Goal: Entertainment & Leisure: Consume media (video, audio)

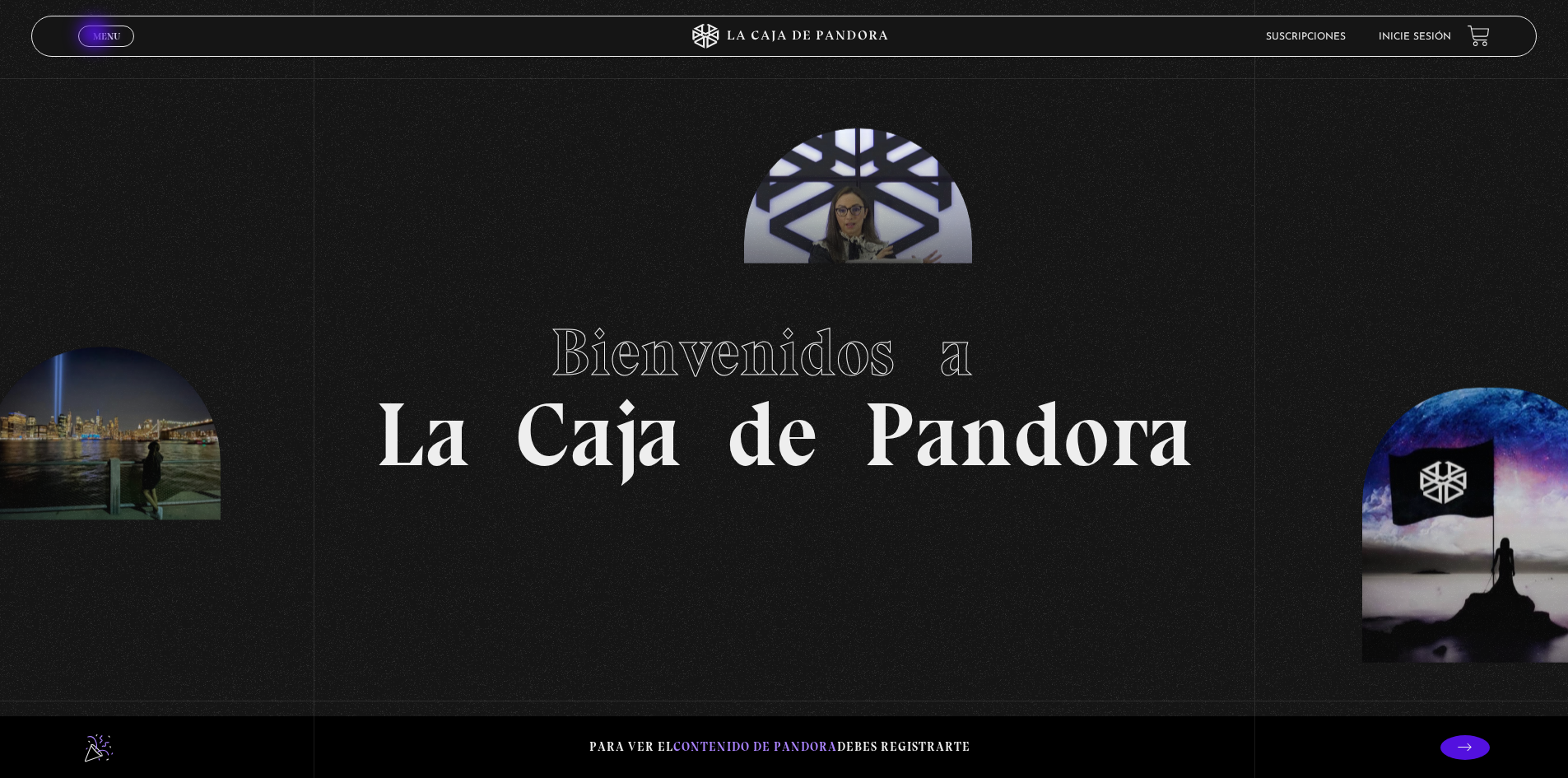
click at [97, 35] on span "Menu" at bounding box center [106, 36] width 27 height 10
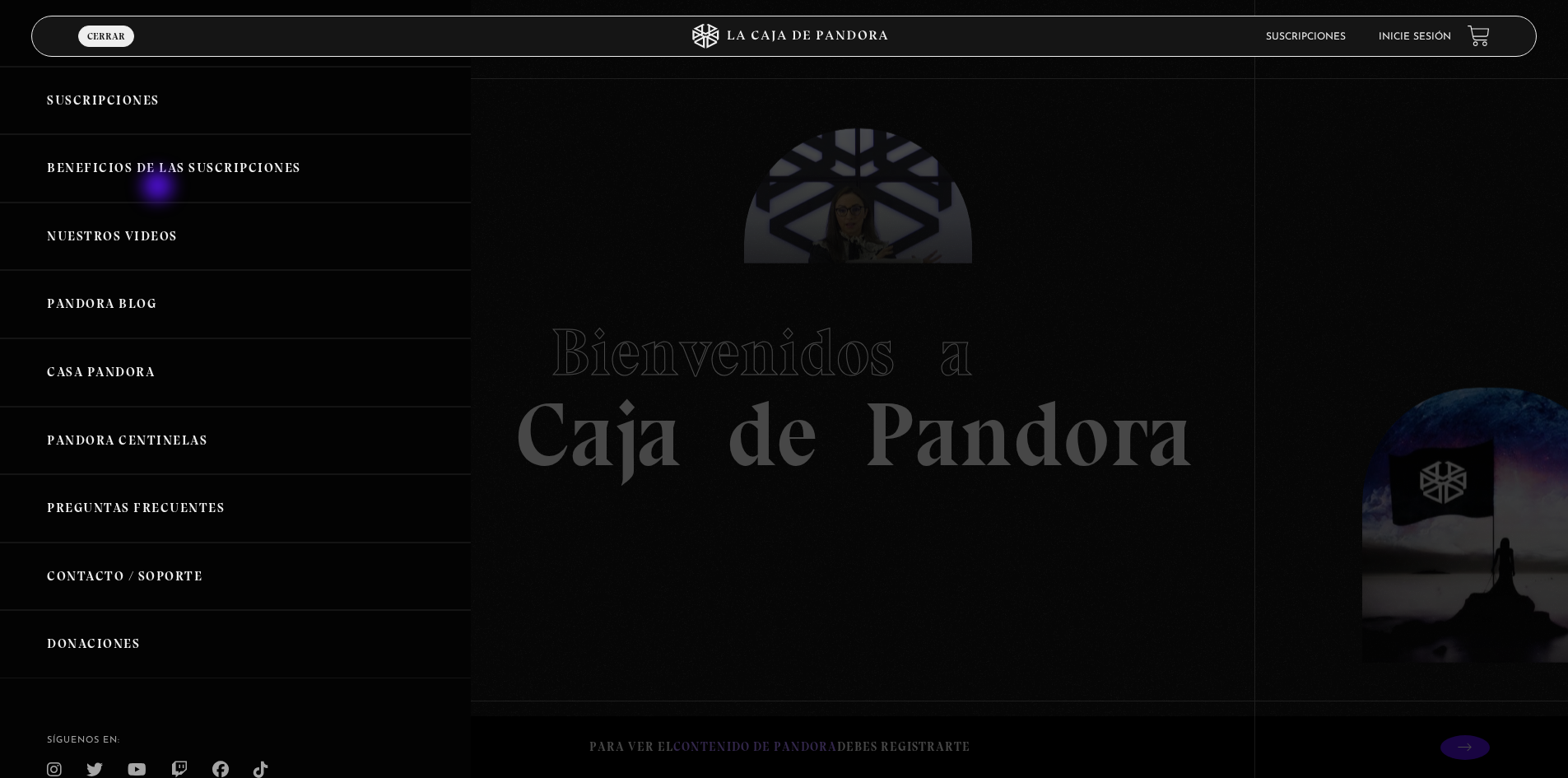
scroll to position [19, 0]
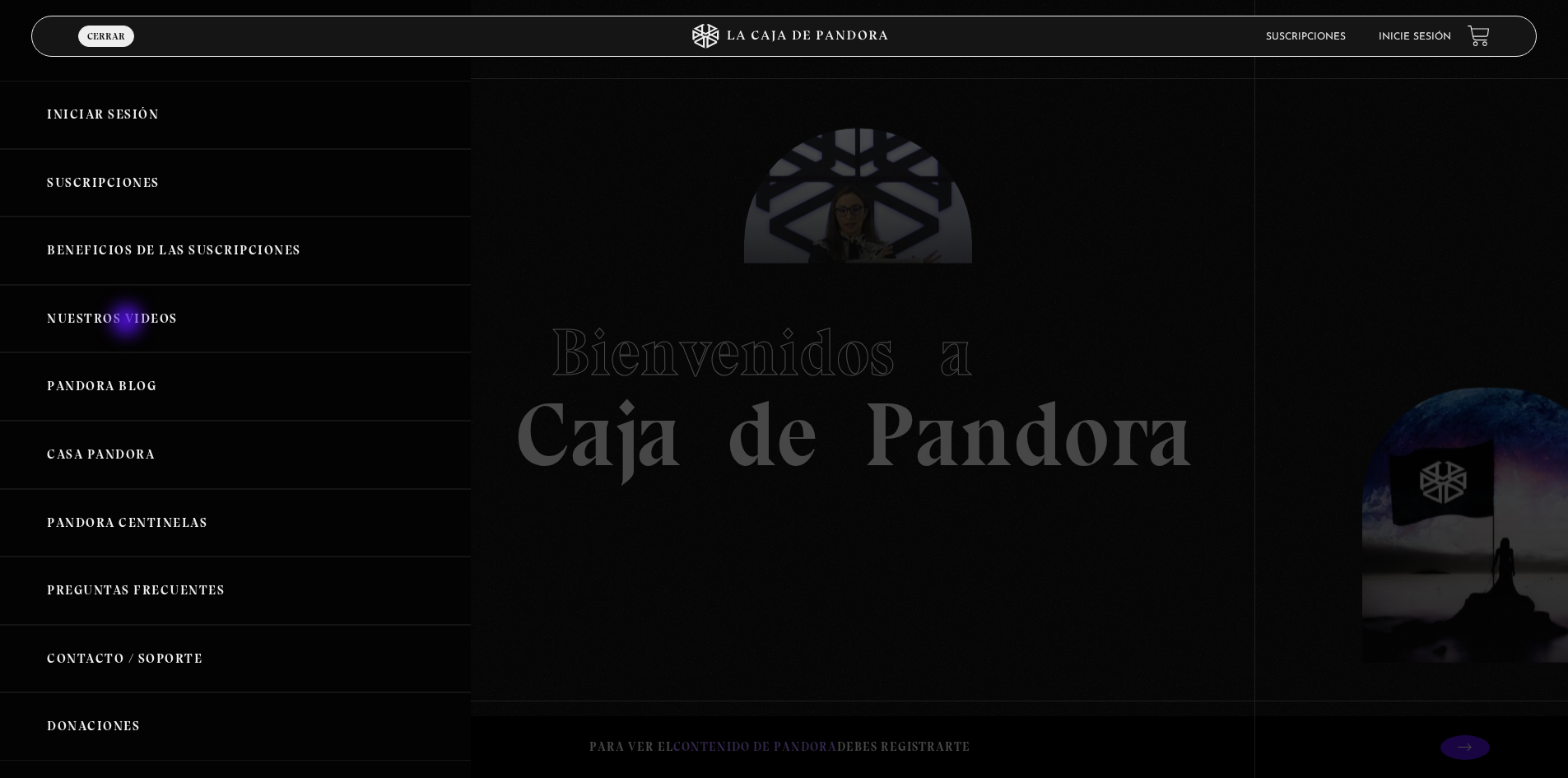
click at [128, 322] on link "Nuestros Videos" at bounding box center [235, 319] width 471 height 68
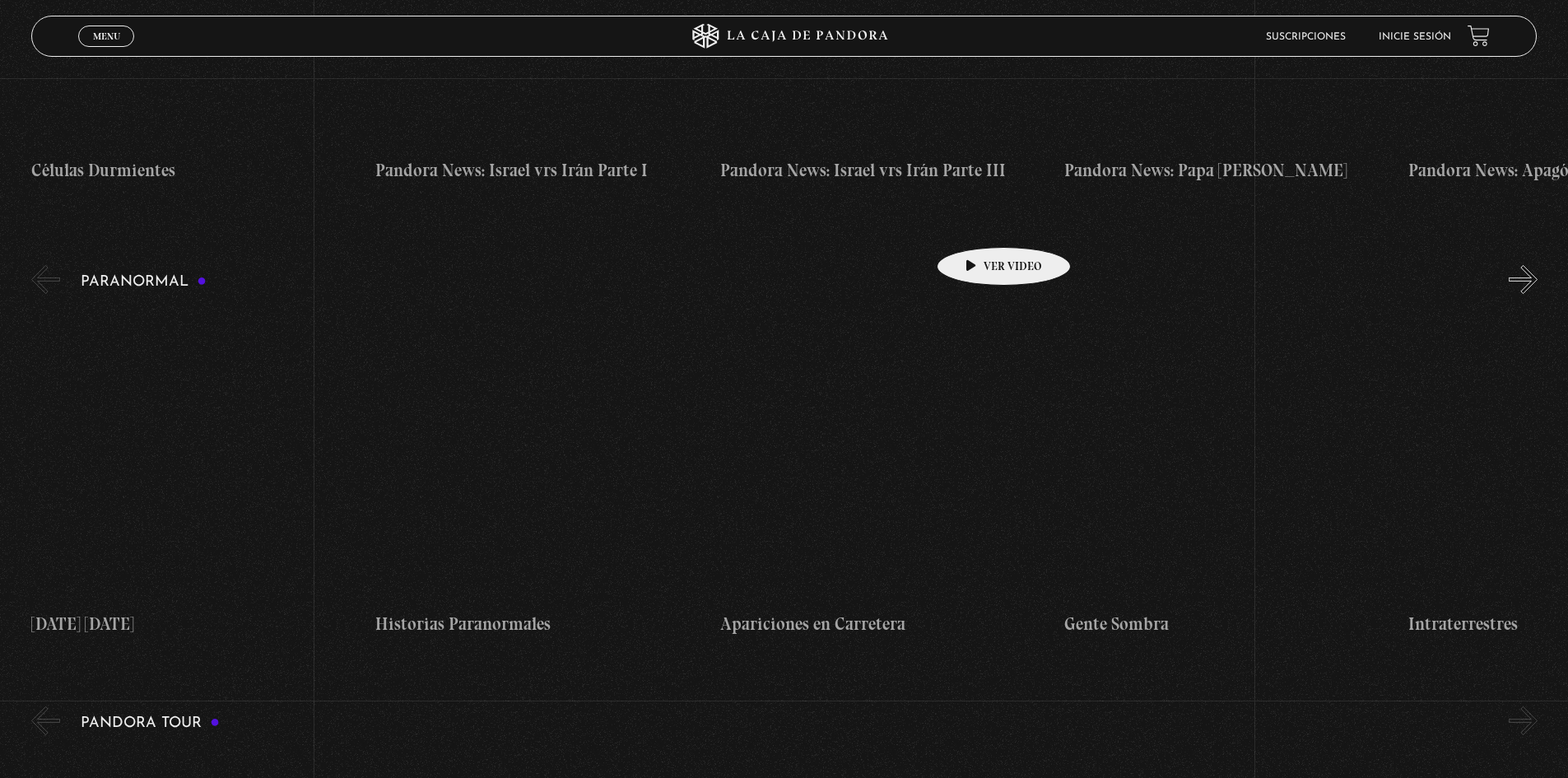
scroll to position [577, 0]
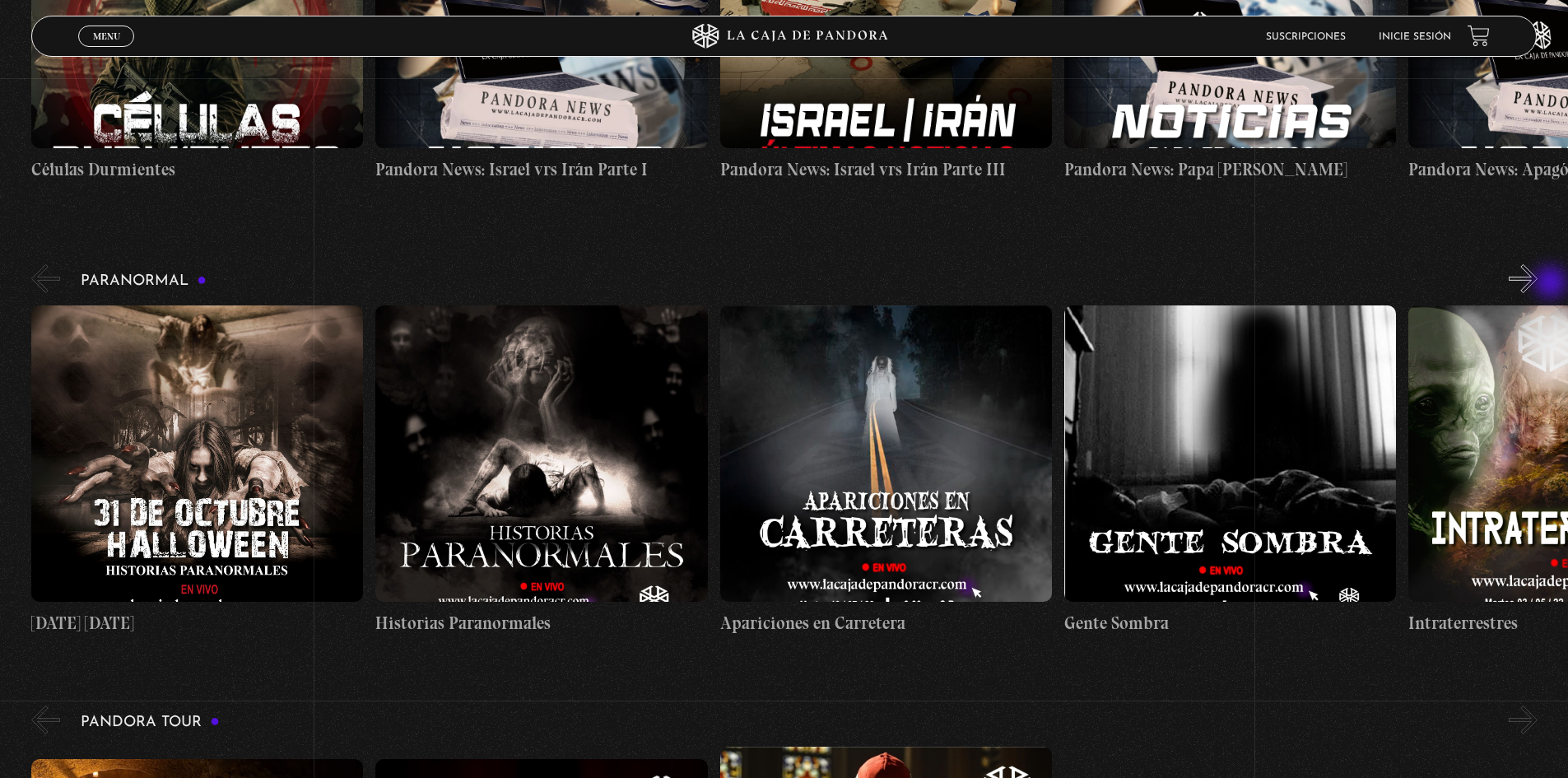
click at [1552, 284] on div "Paranormal [DATE] [DATE] Historias Paranormales Apariciones en Carretera Gente …" at bounding box center [799, 449] width 1537 height 375
click at [1528, 273] on button "»" at bounding box center [1522, 278] width 28 height 28
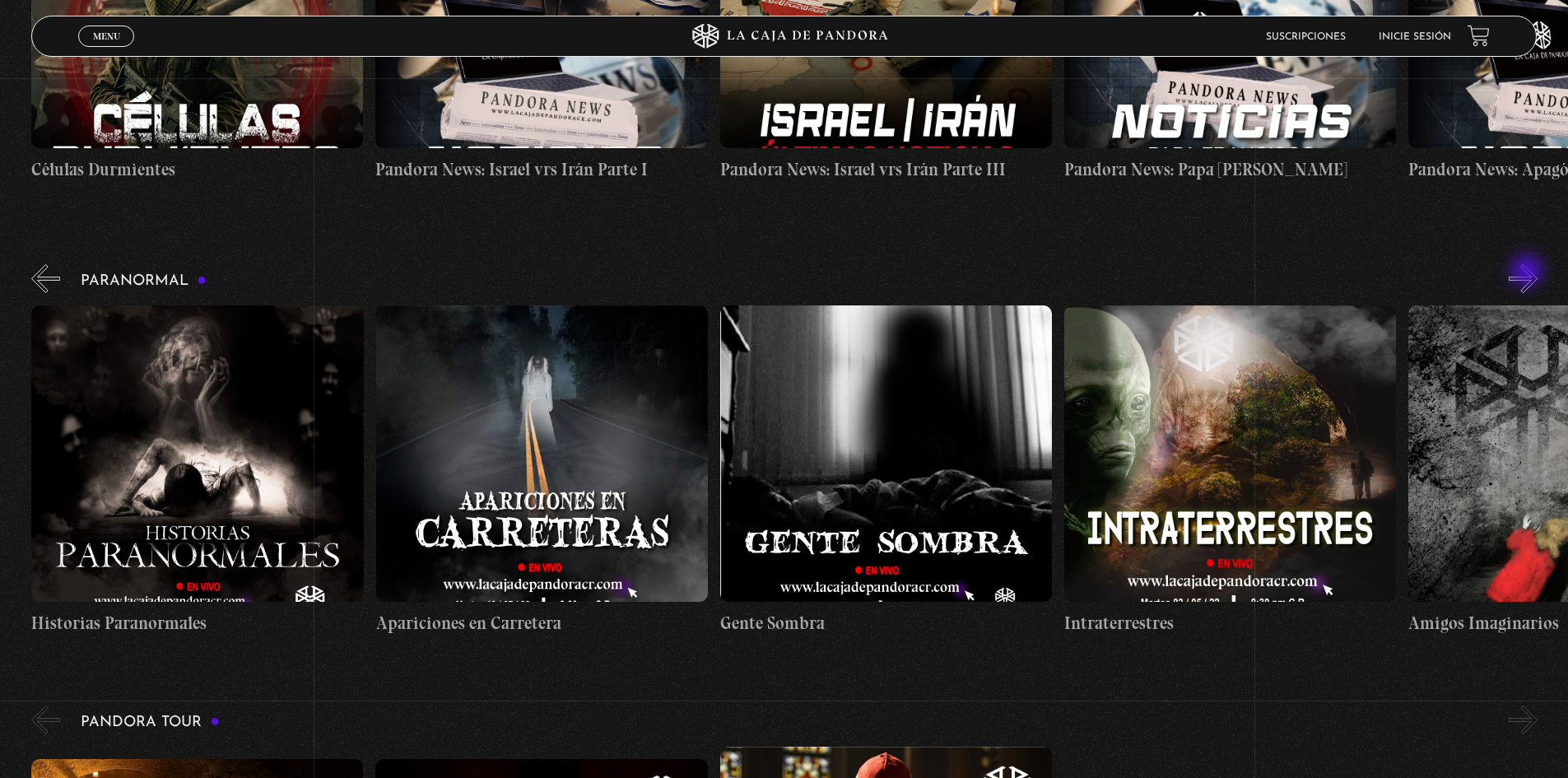
click at [1528, 273] on button "»" at bounding box center [1522, 278] width 28 height 28
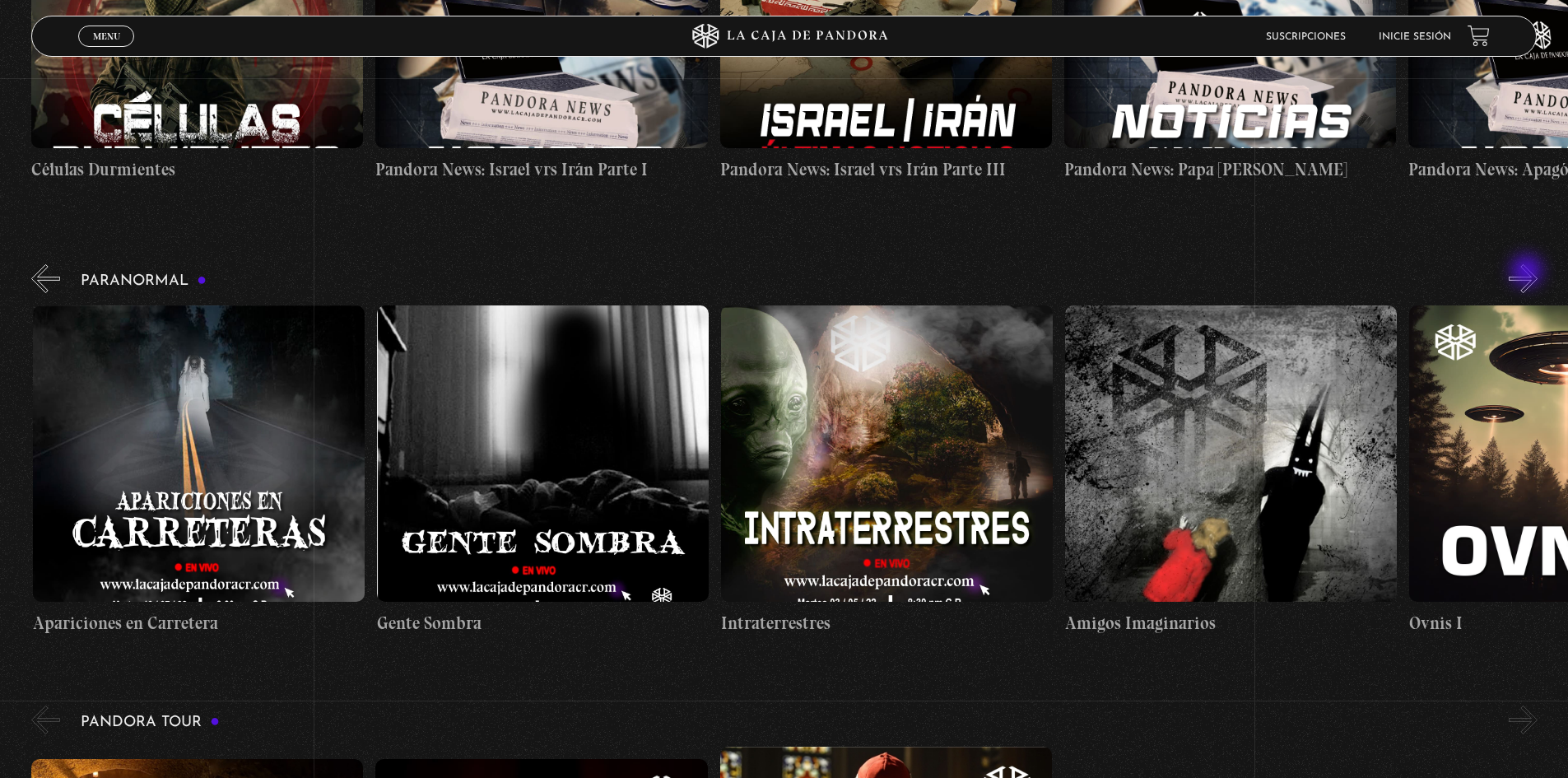
scroll to position [0, 688]
click at [1528, 273] on button "»" at bounding box center [1522, 278] width 28 height 28
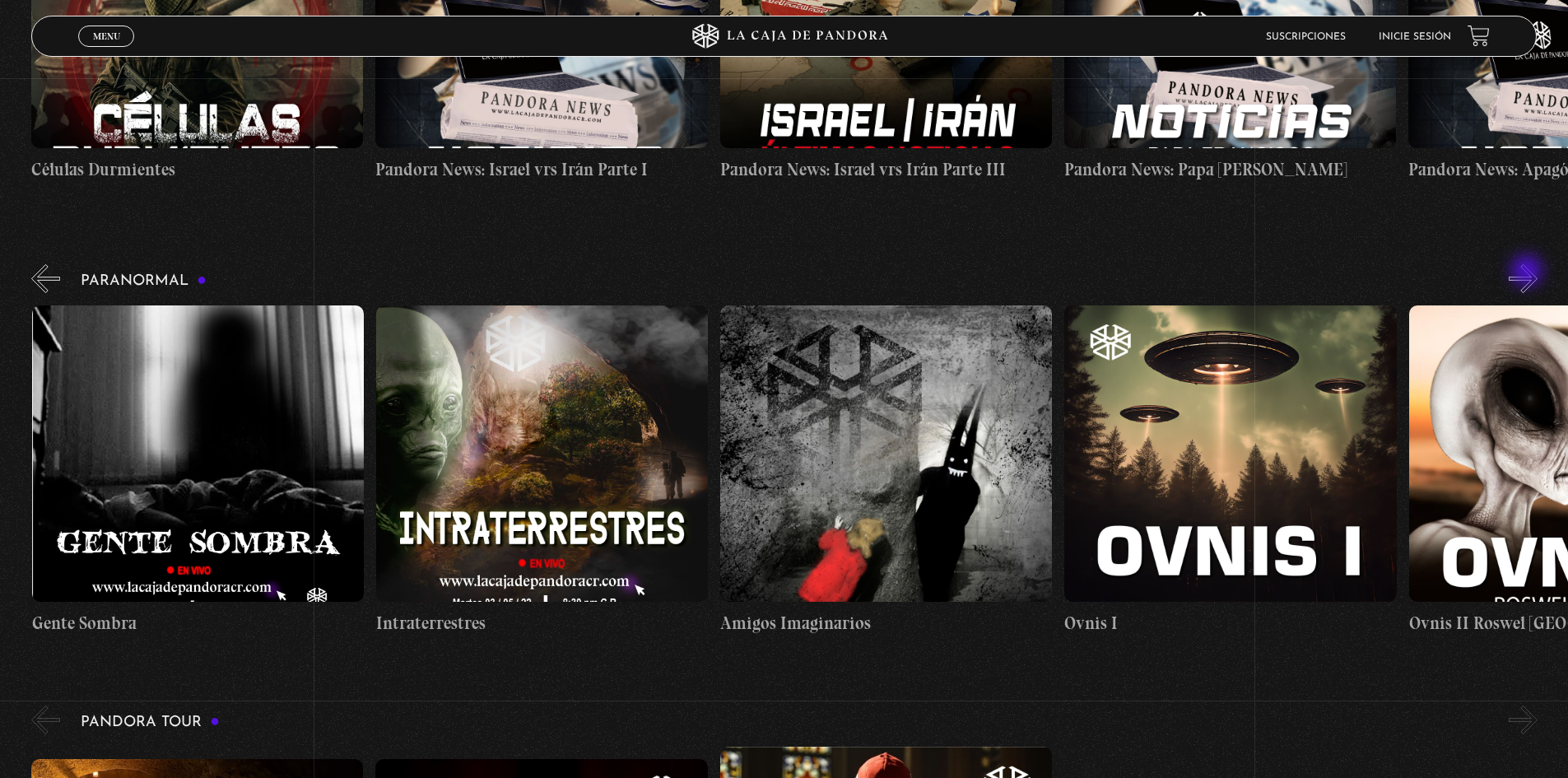
click at [1528, 273] on button "»" at bounding box center [1522, 278] width 28 height 28
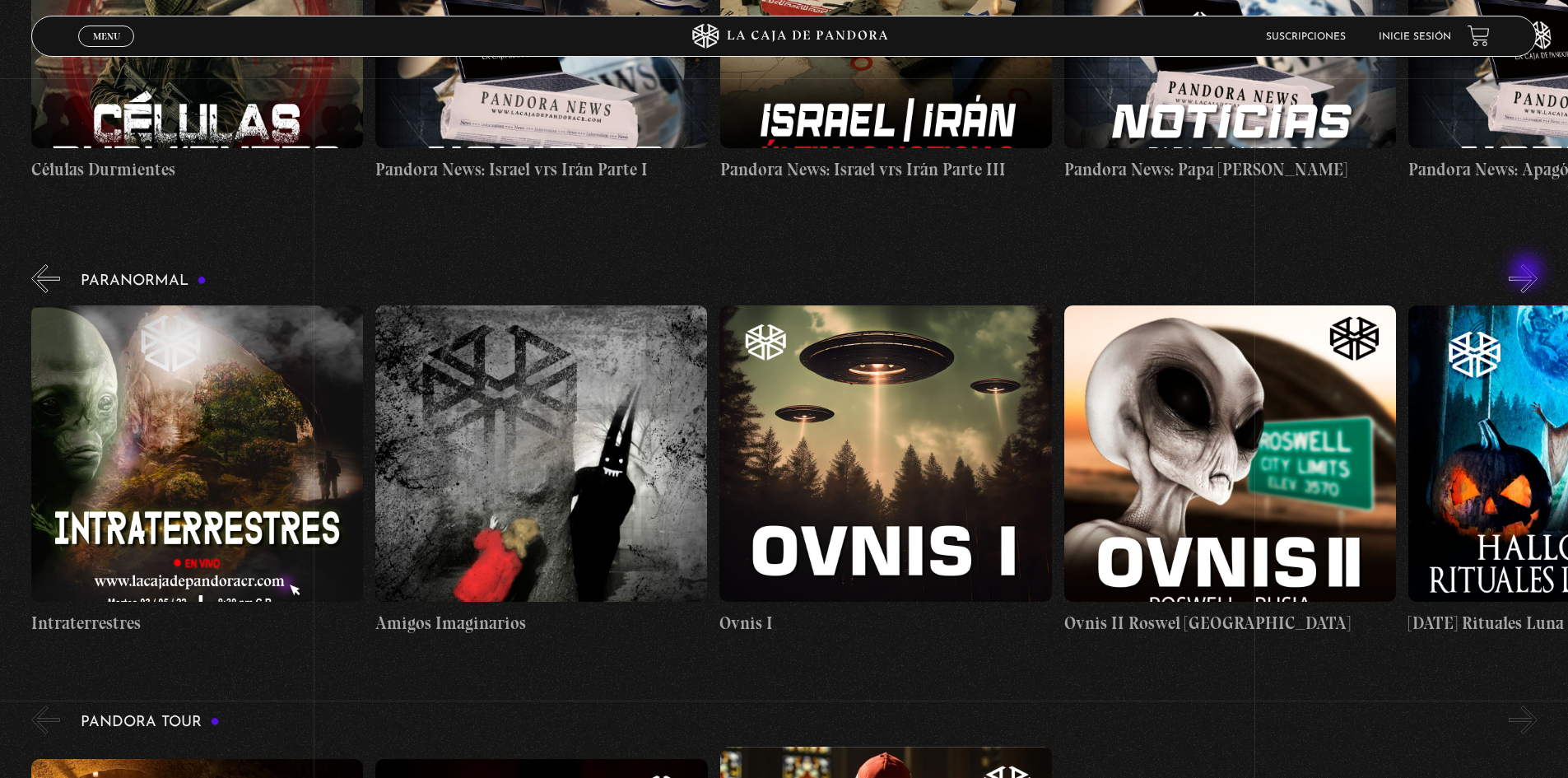
click at [1528, 273] on button "»" at bounding box center [1522, 278] width 28 height 28
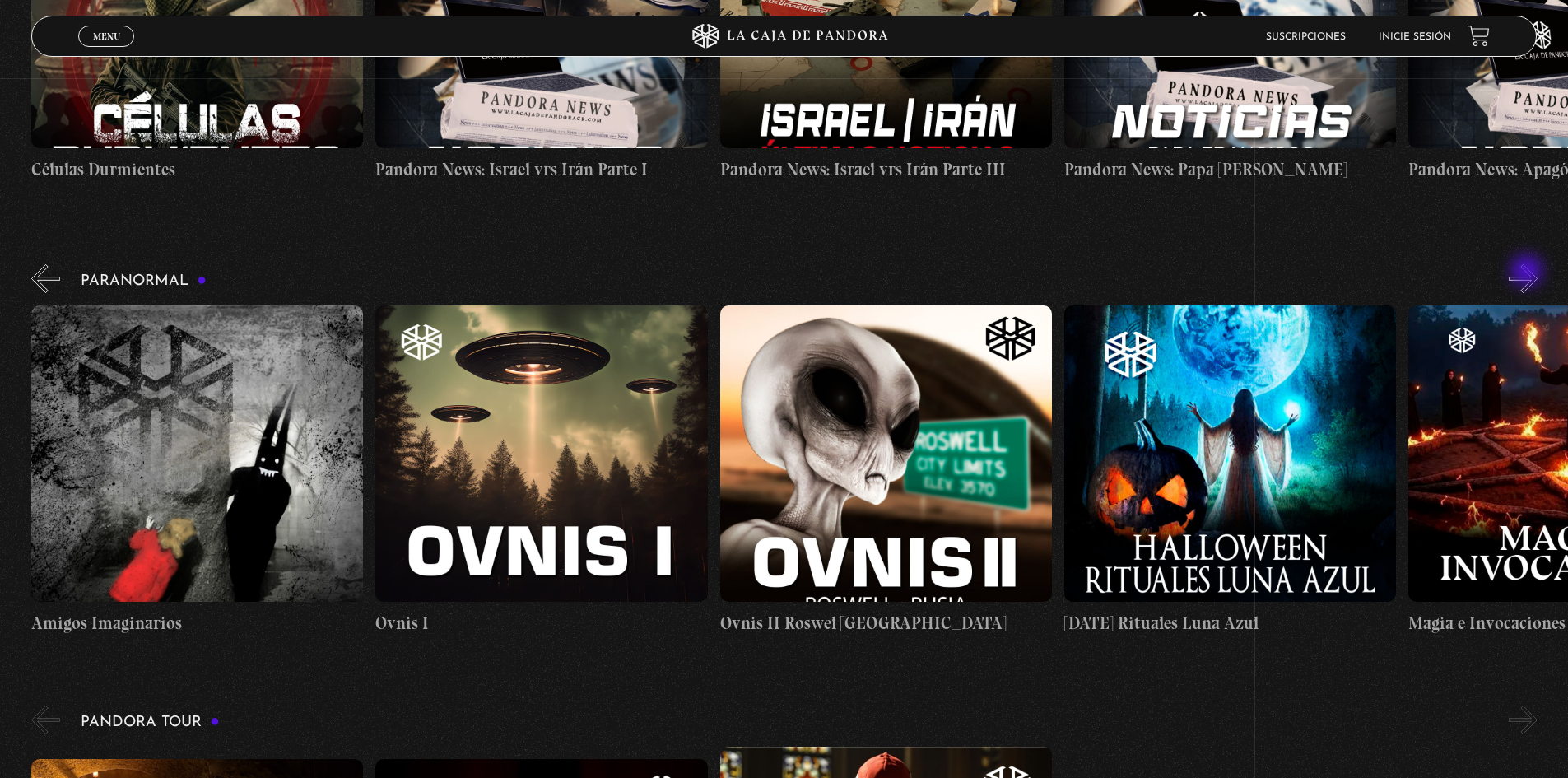
click at [1528, 273] on button "»" at bounding box center [1522, 278] width 28 height 28
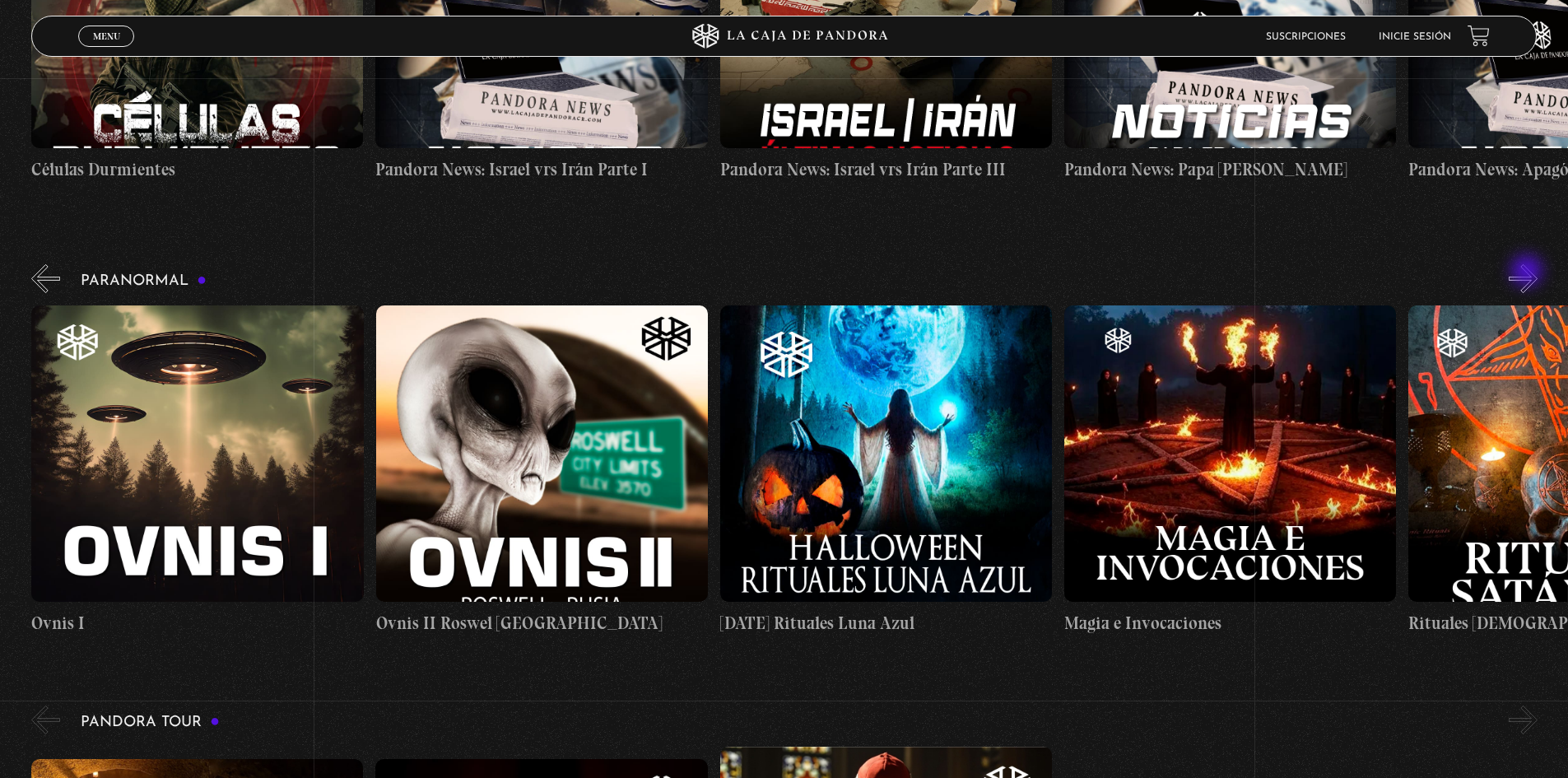
click at [1528, 273] on button "»" at bounding box center [1522, 278] width 28 height 28
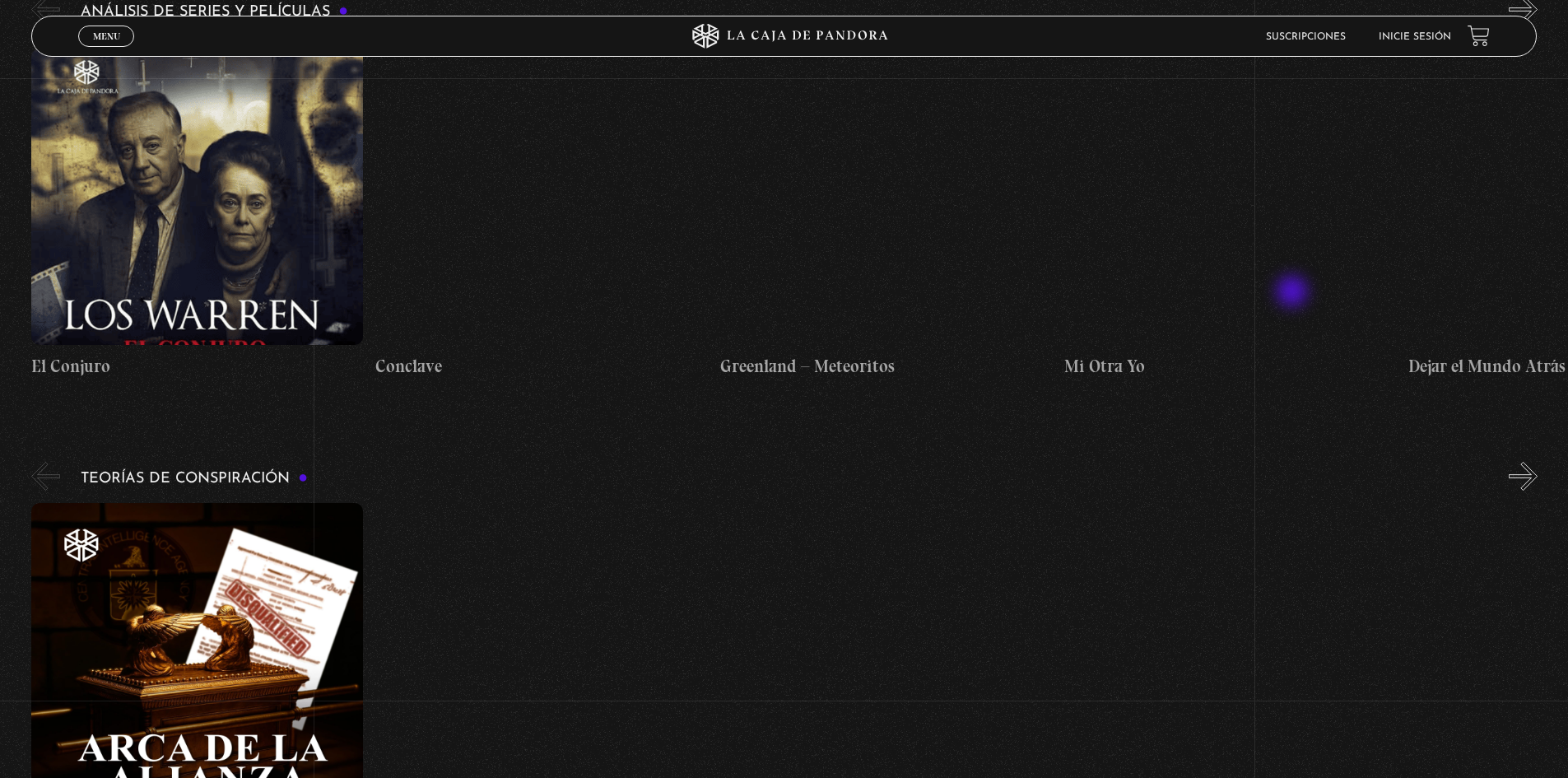
scroll to position [2224, 0]
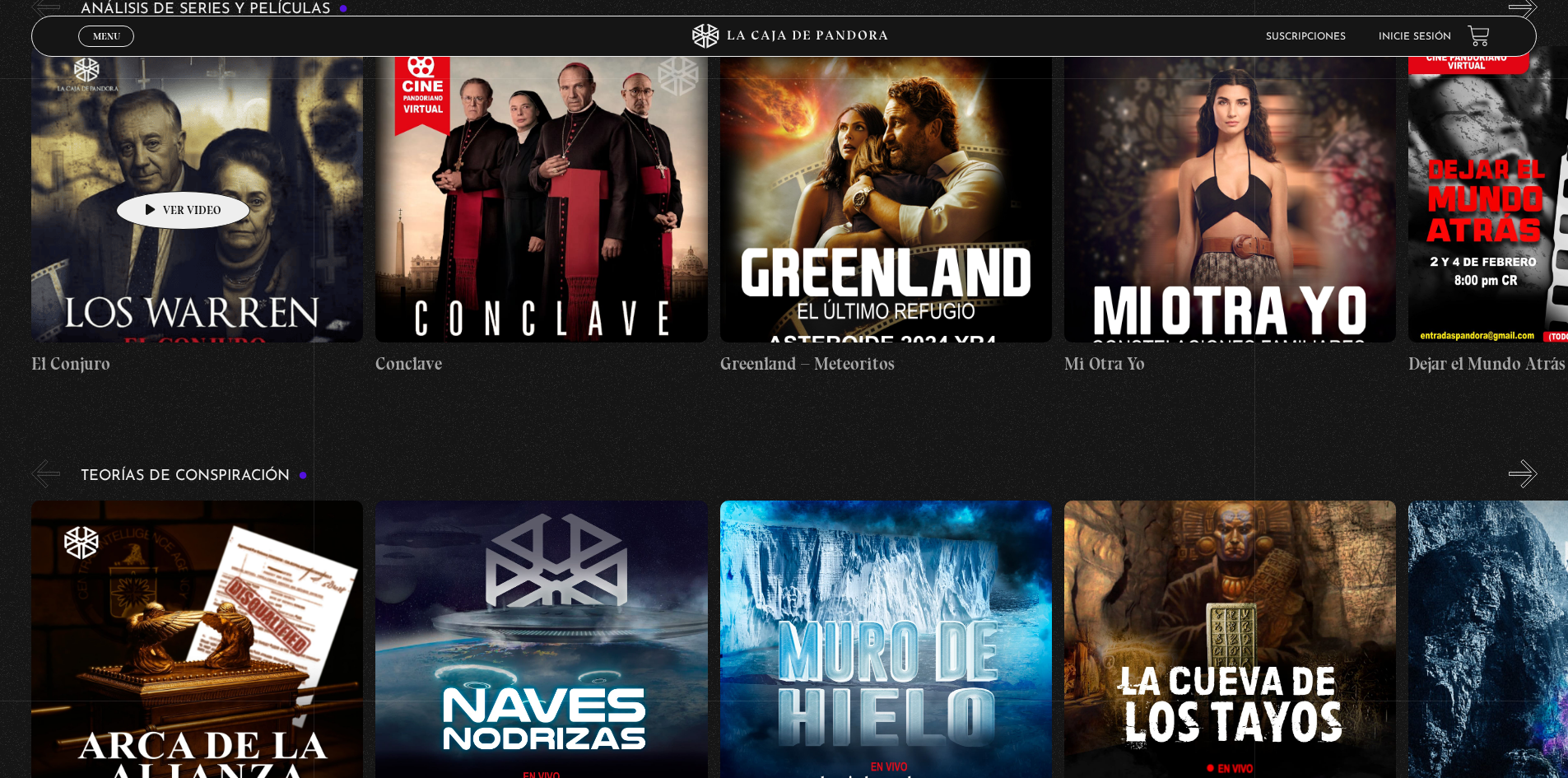
click at [158, 166] on figure at bounding box center [197, 194] width 332 height 296
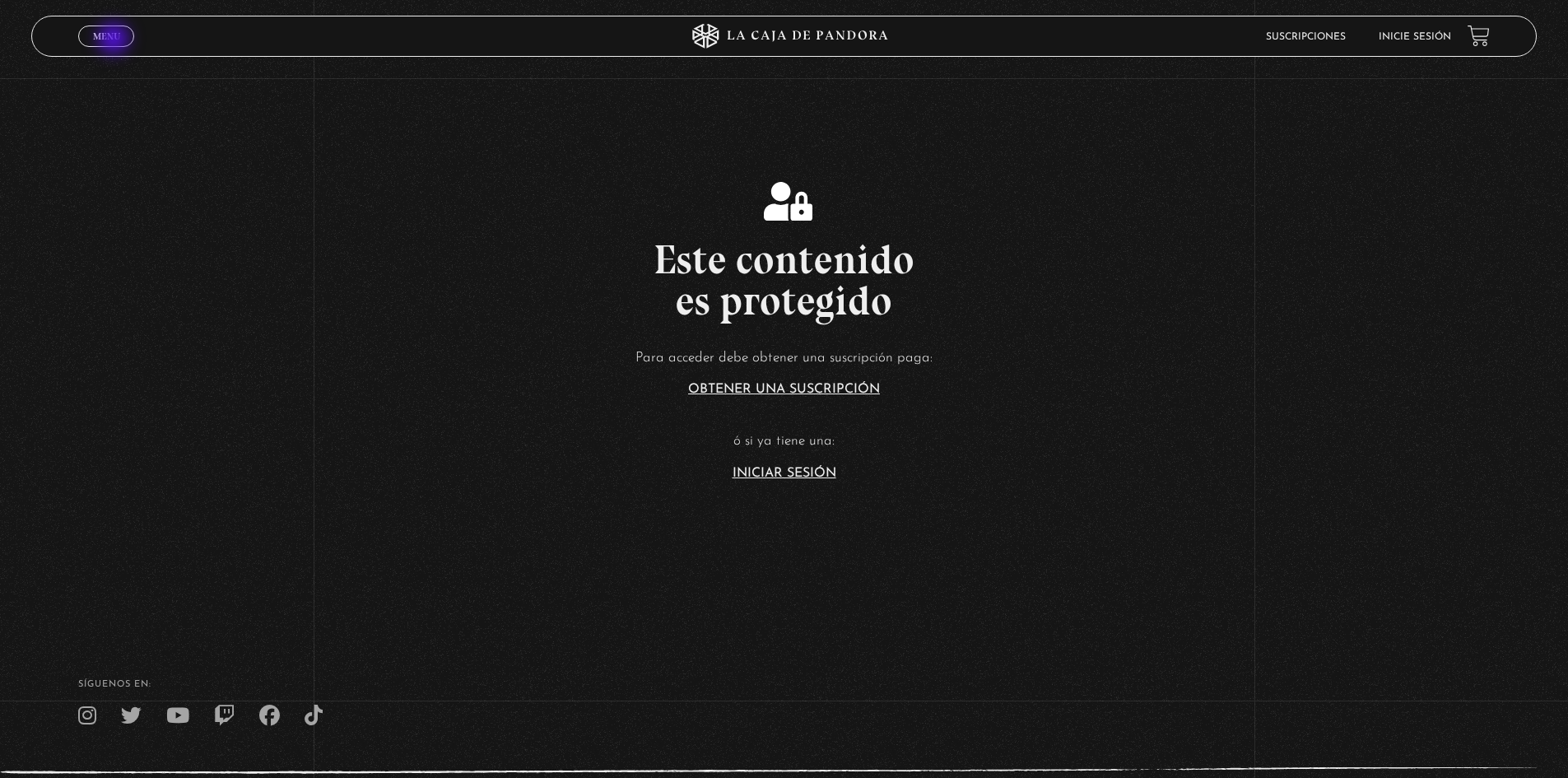
click at [115, 40] on span "Menu" at bounding box center [106, 36] width 27 height 10
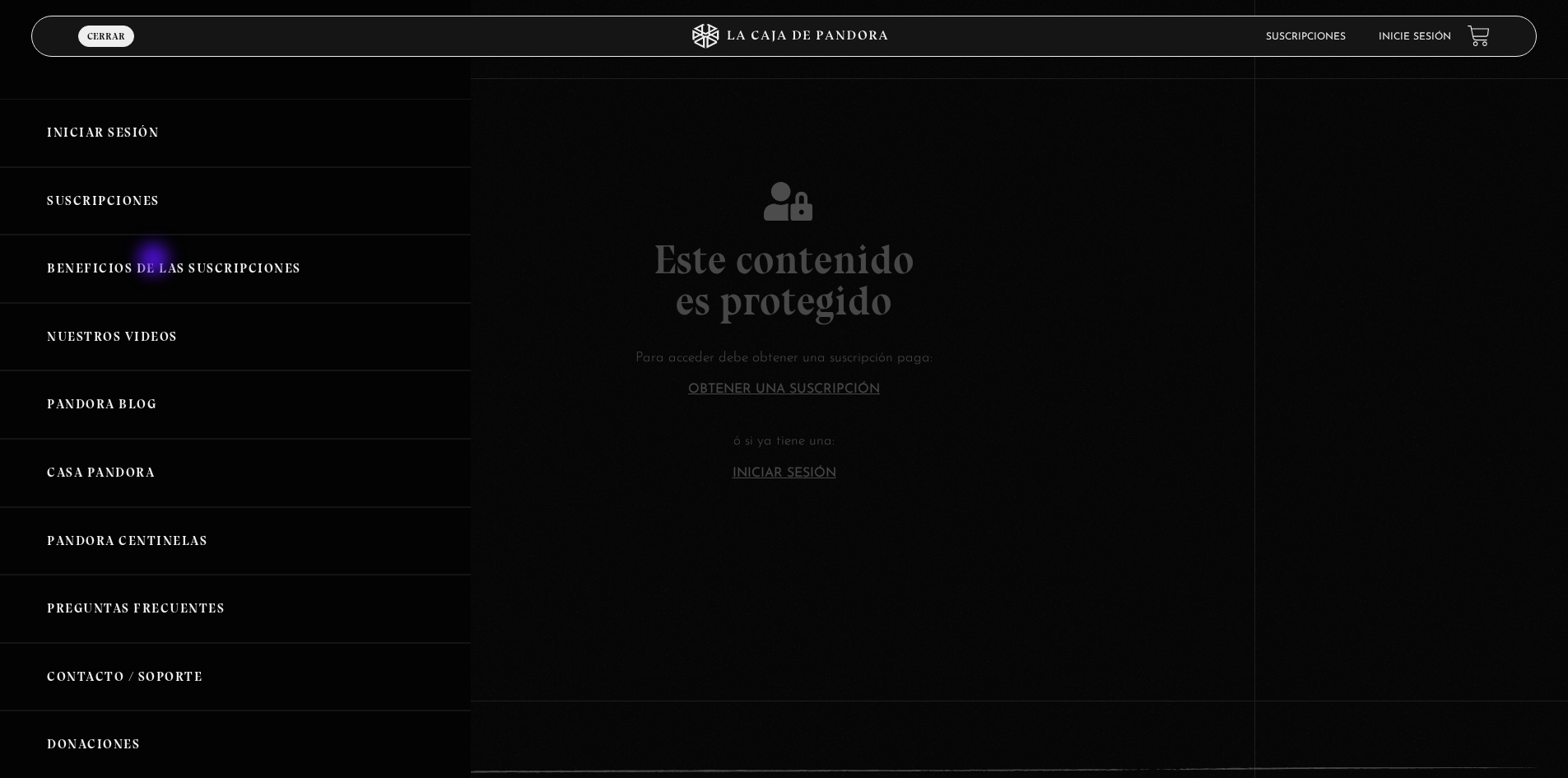
click at [155, 261] on link "Beneficios de las suscripciones" at bounding box center [235, 269] width 471 height 68
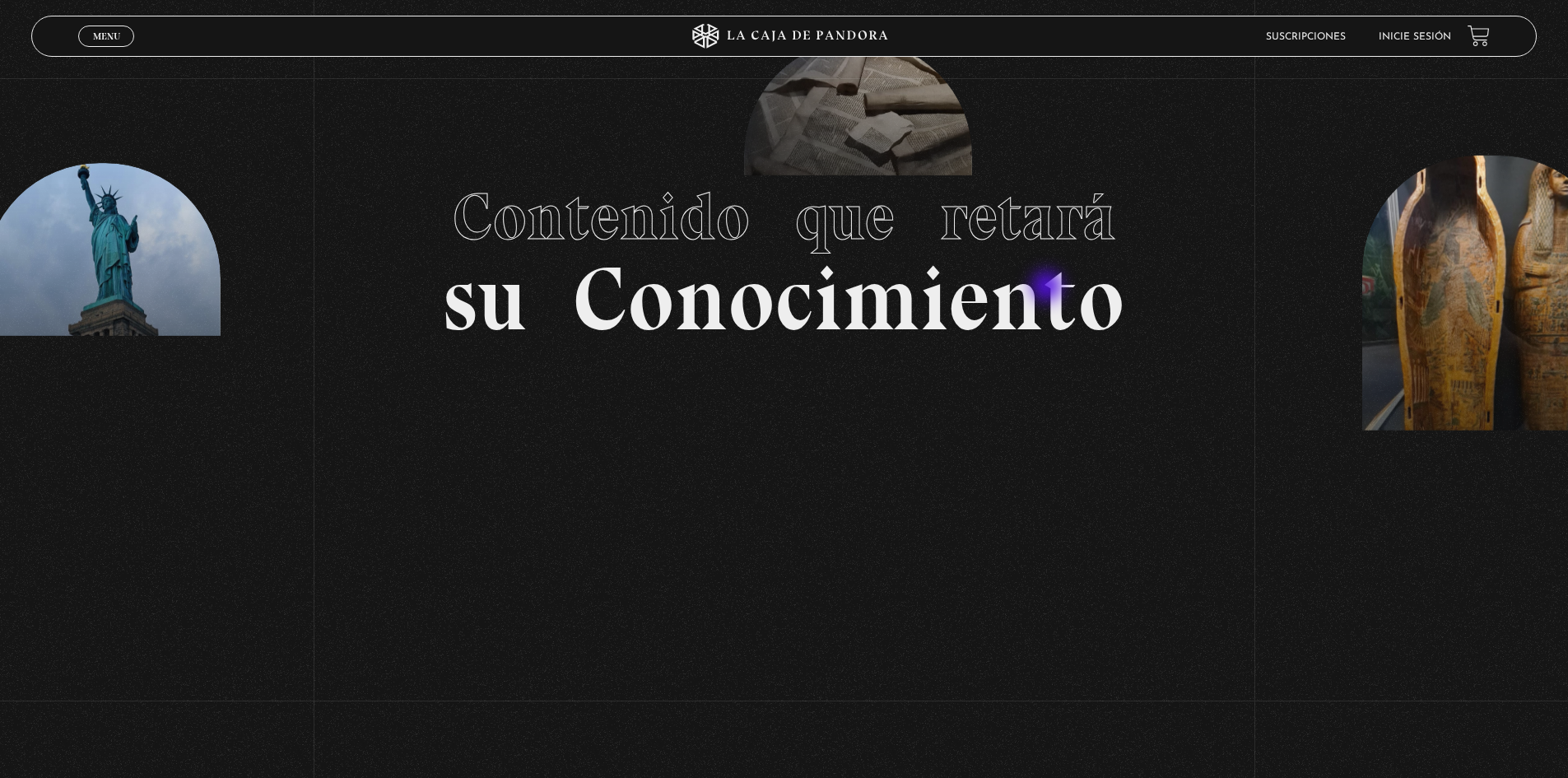
scroll to position [85, 0]
